Goal: Task Accomplishment & Management: Use online tool/utility

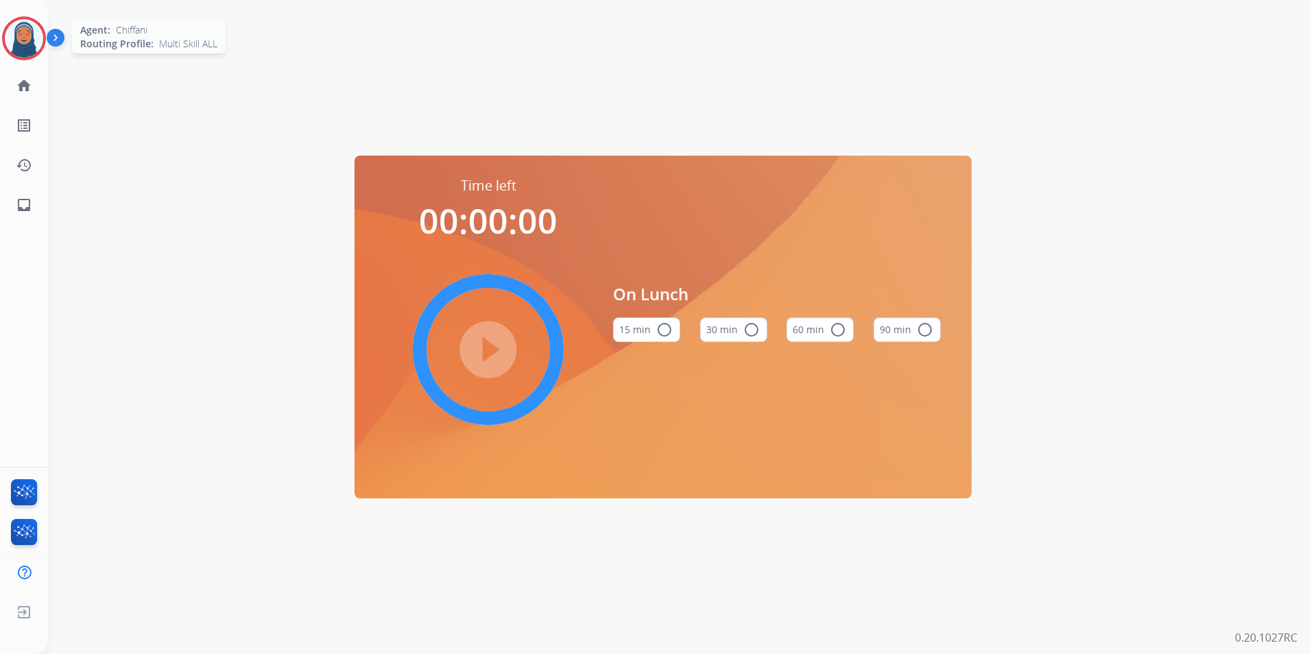
click at [21, 38] on img at bounding box center [24, 38] width 38 height 38
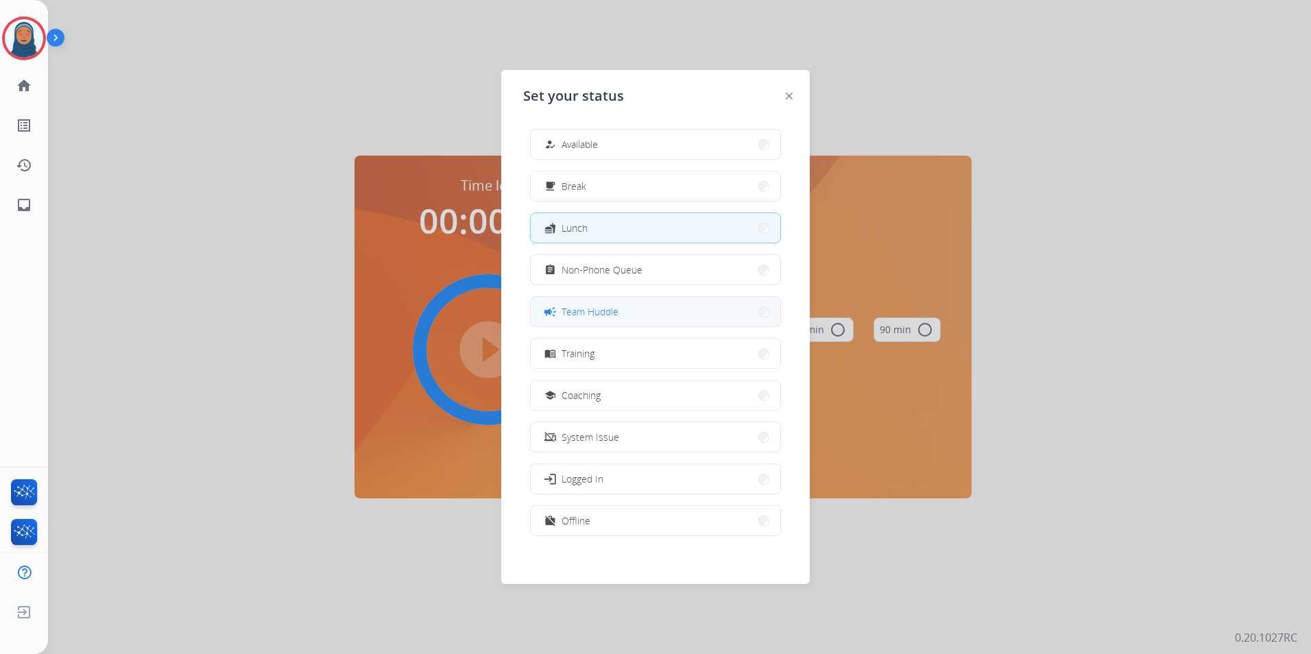
click at [579, 310] on span "Team Huddle" at bounding box center [590, 311] width 57 height 14
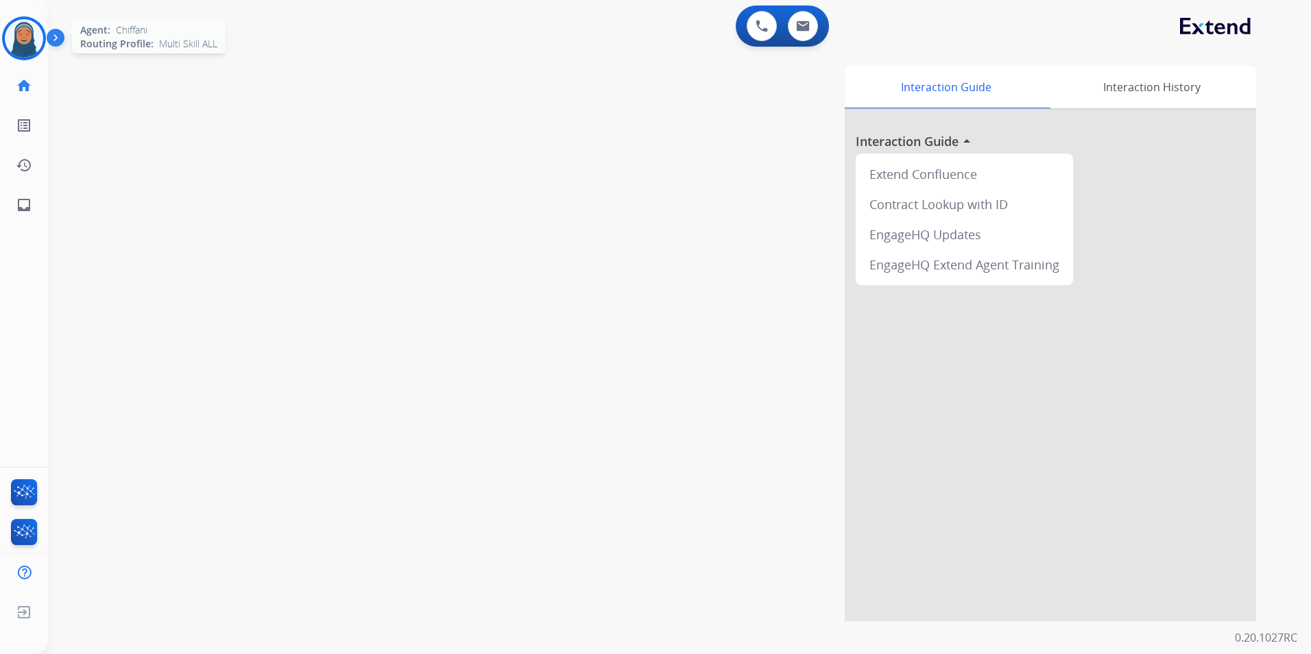
click at [23, 49] on img at bounding box center [24, 38] width 38 height 38
